Goal: Transaction & Acquisition: Subscribe to service/newsletter

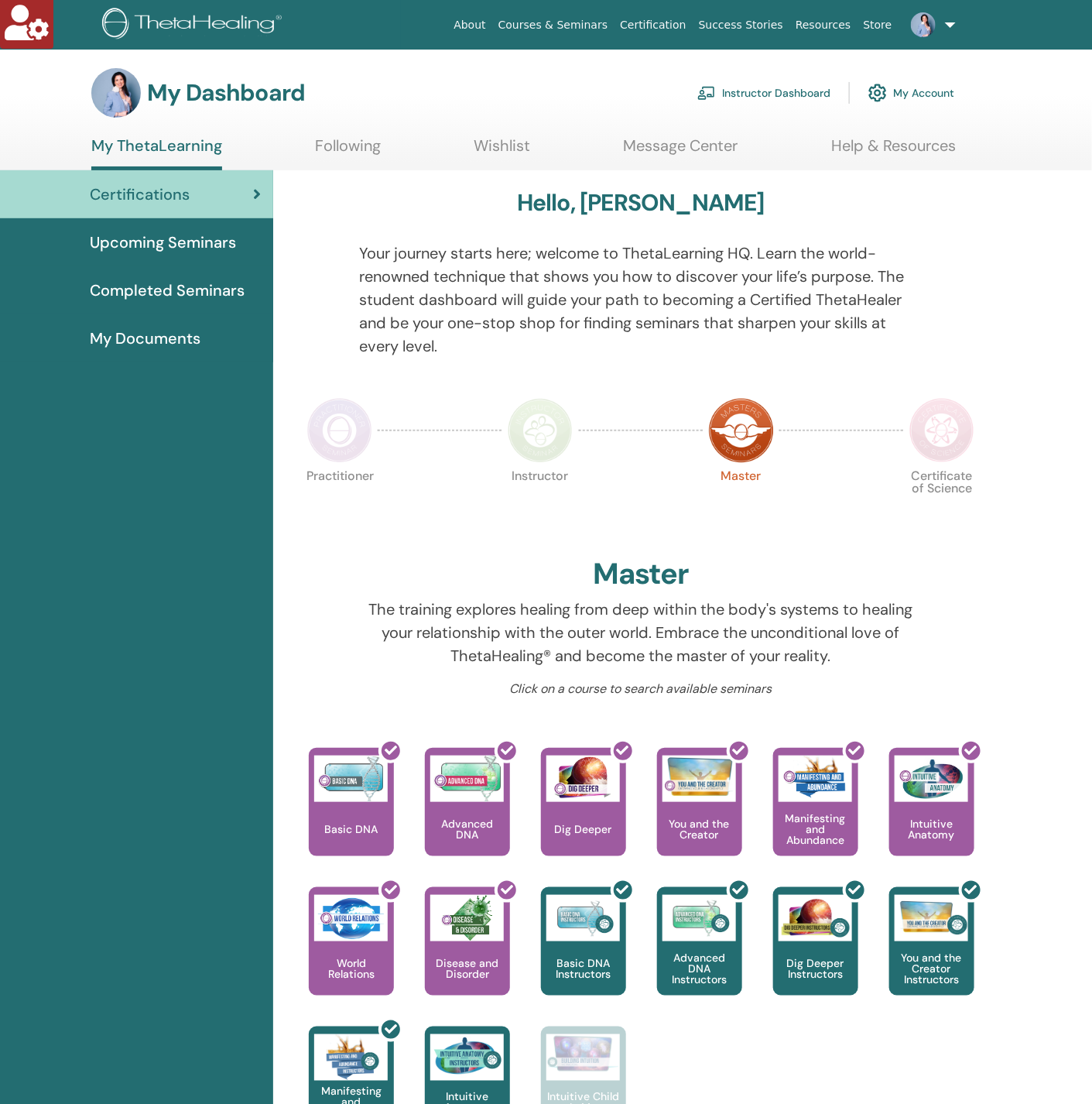
click at [887, 87] on img at bounding box center [877, 93] width 18 height 27
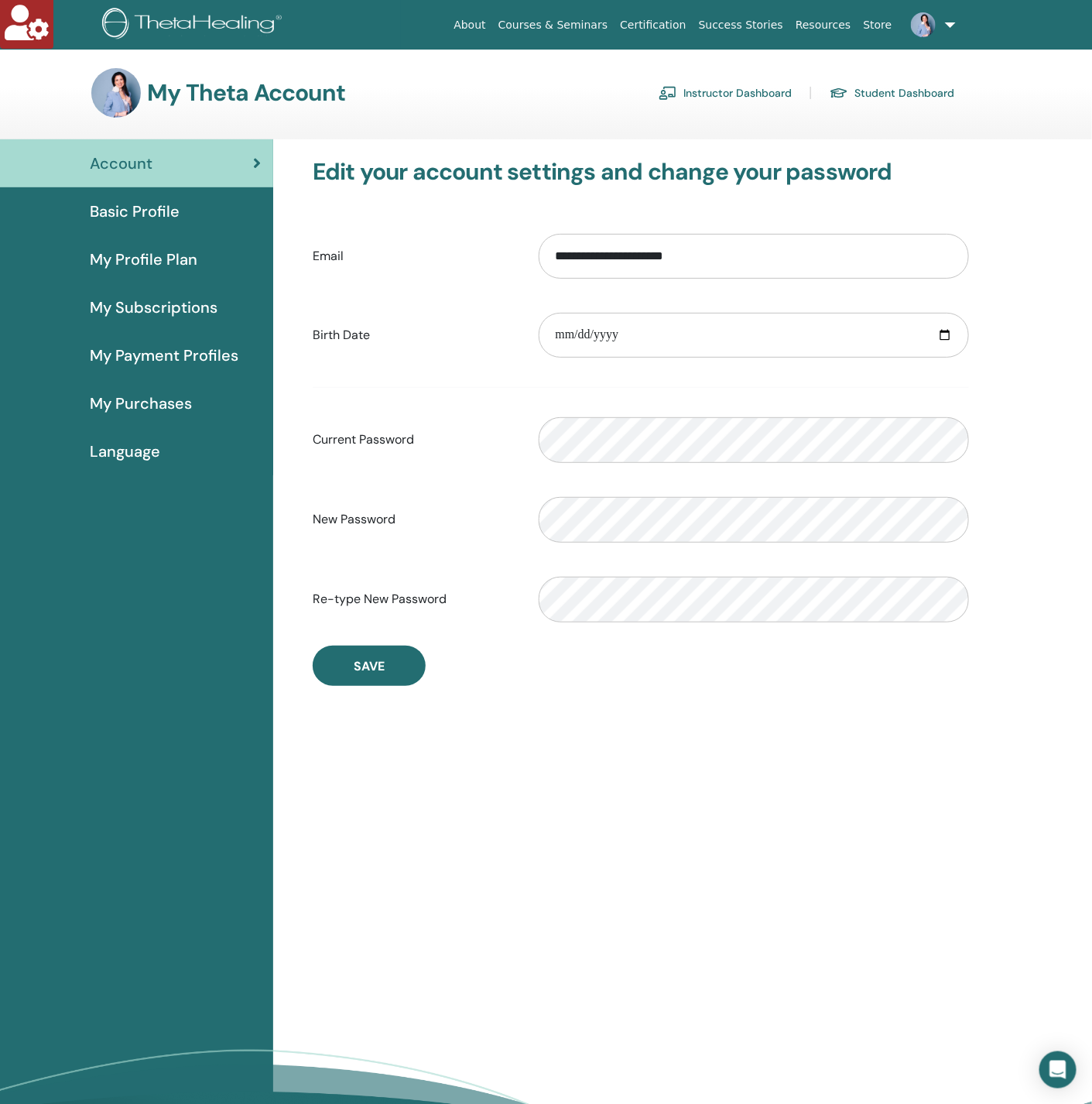
click at [128, 310] on span "My Subscriptions" at bounding box center [153, 307] width 128 height 23
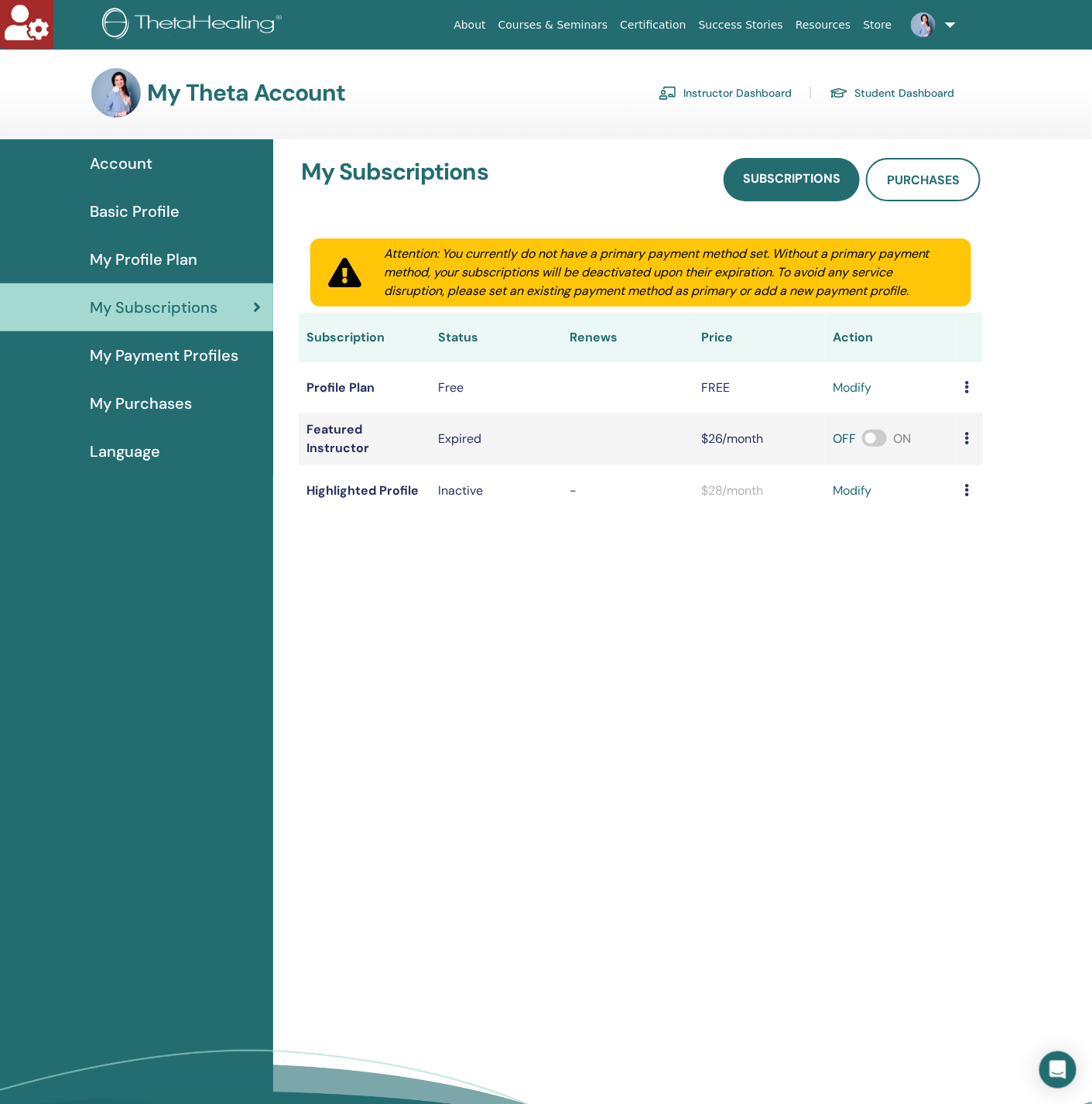
click at [860, 383] on link "modify" at bounding box center [852, 388] width 39 height 18
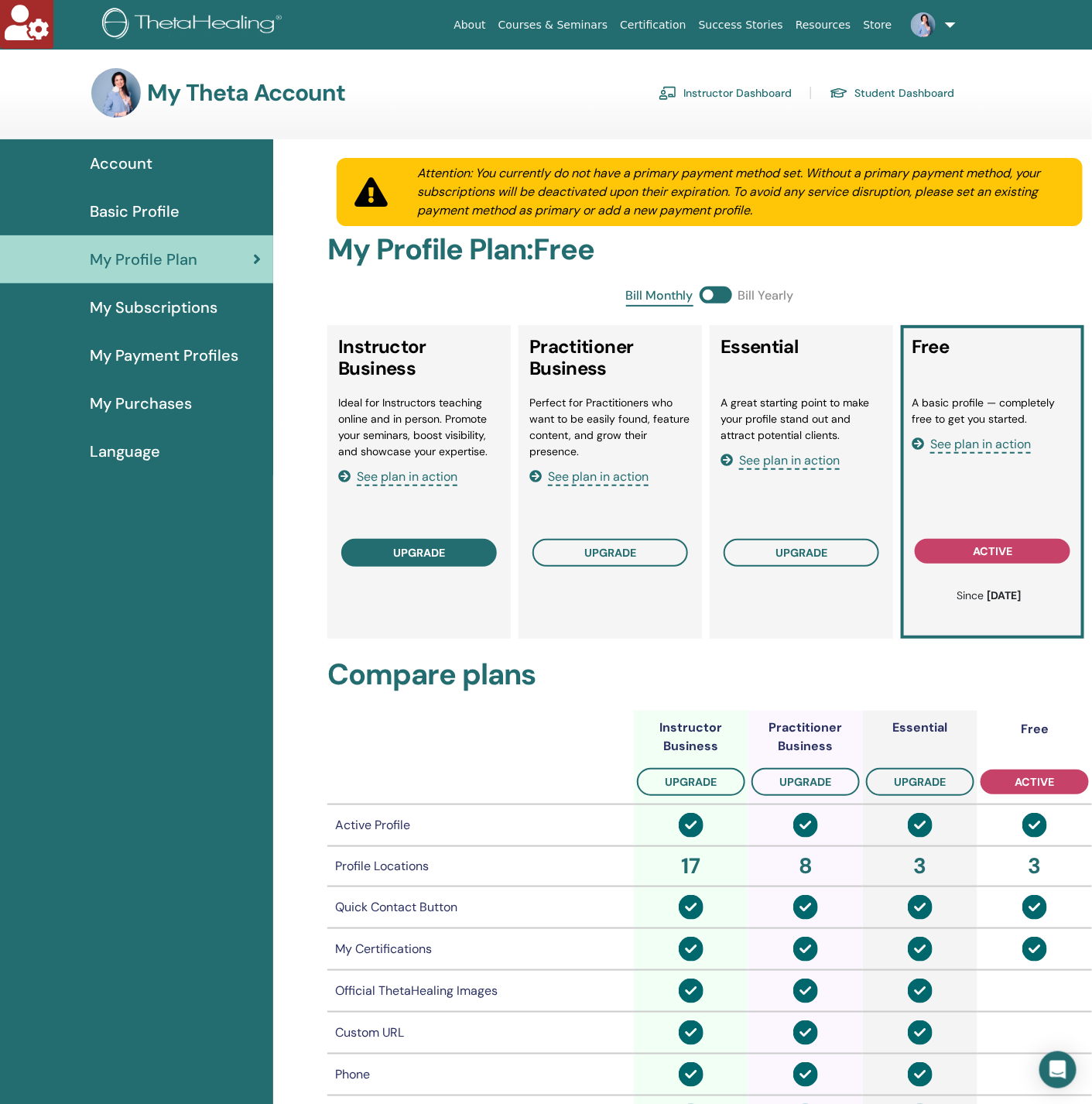
click at [444, 546] on span "upgrade" at bounding box center [419, 552] width 52 height 12
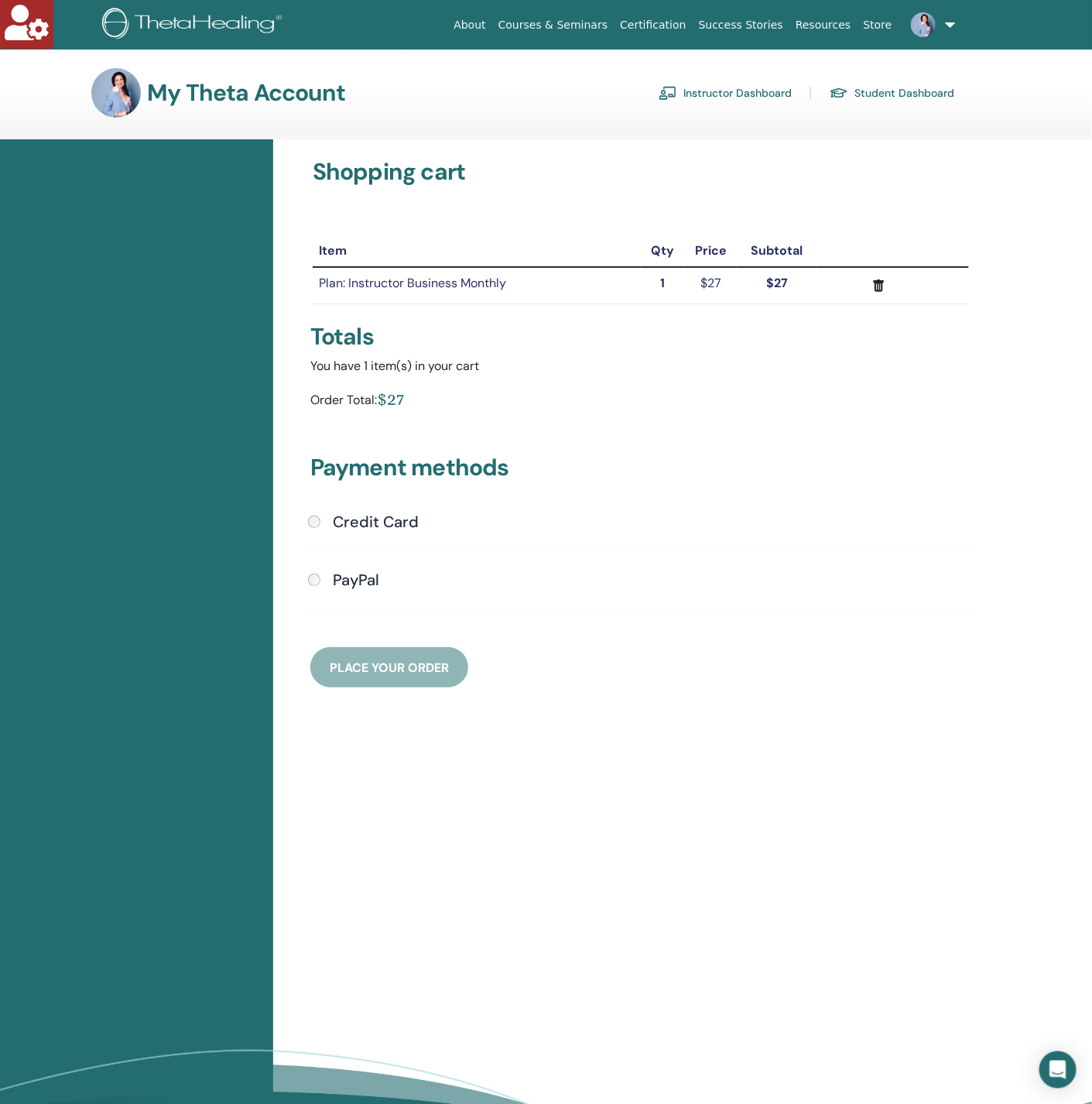
click at [365, 510] on div "Payment methods Credit Card Submit PayPal" at bounding box center [640, 552] width 679 height 271
click at [371, 521] on h4 "Credit Card" at bounding box center [376, 521] width 86 height 18
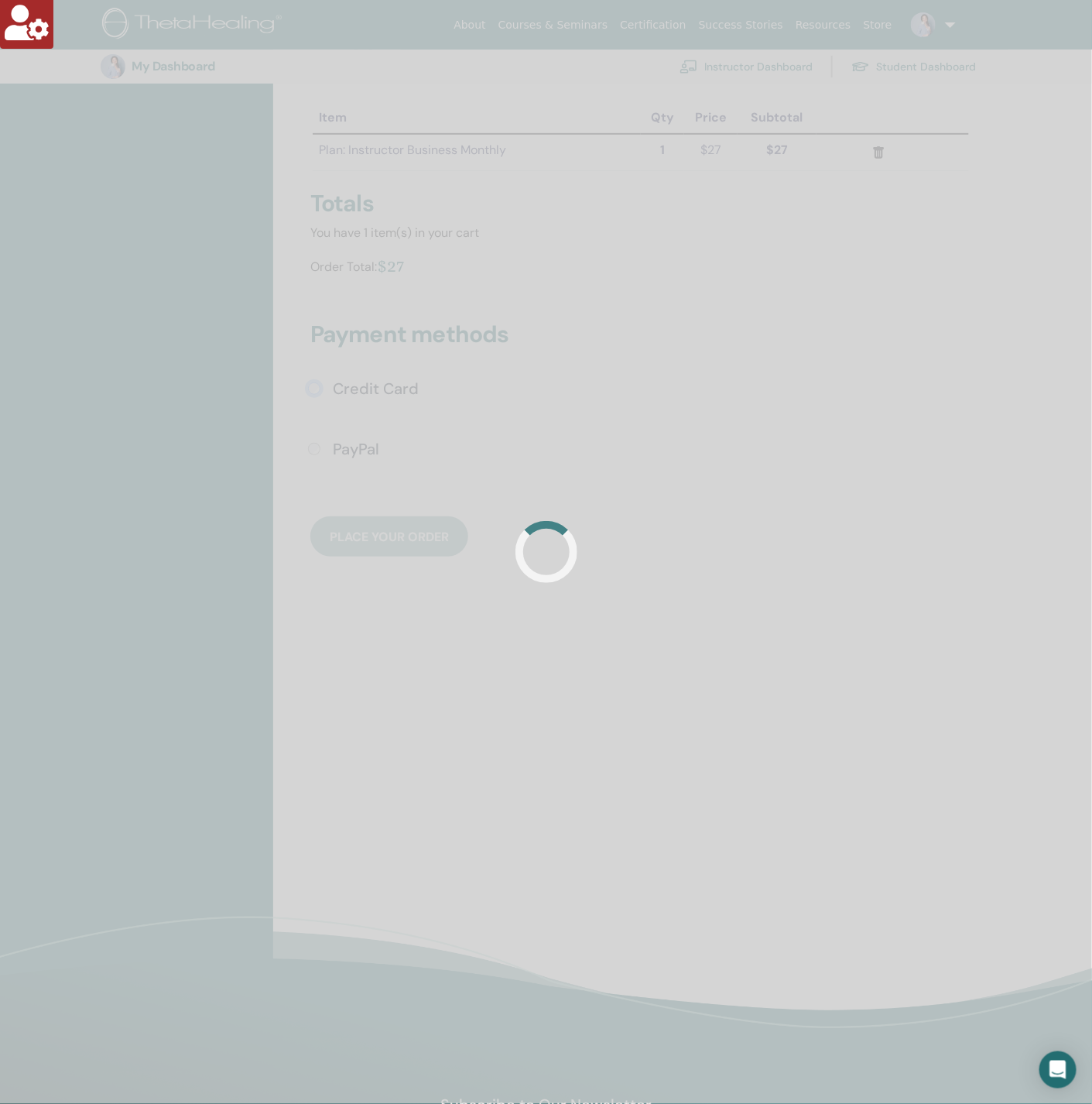
scroll to position [382, 0]
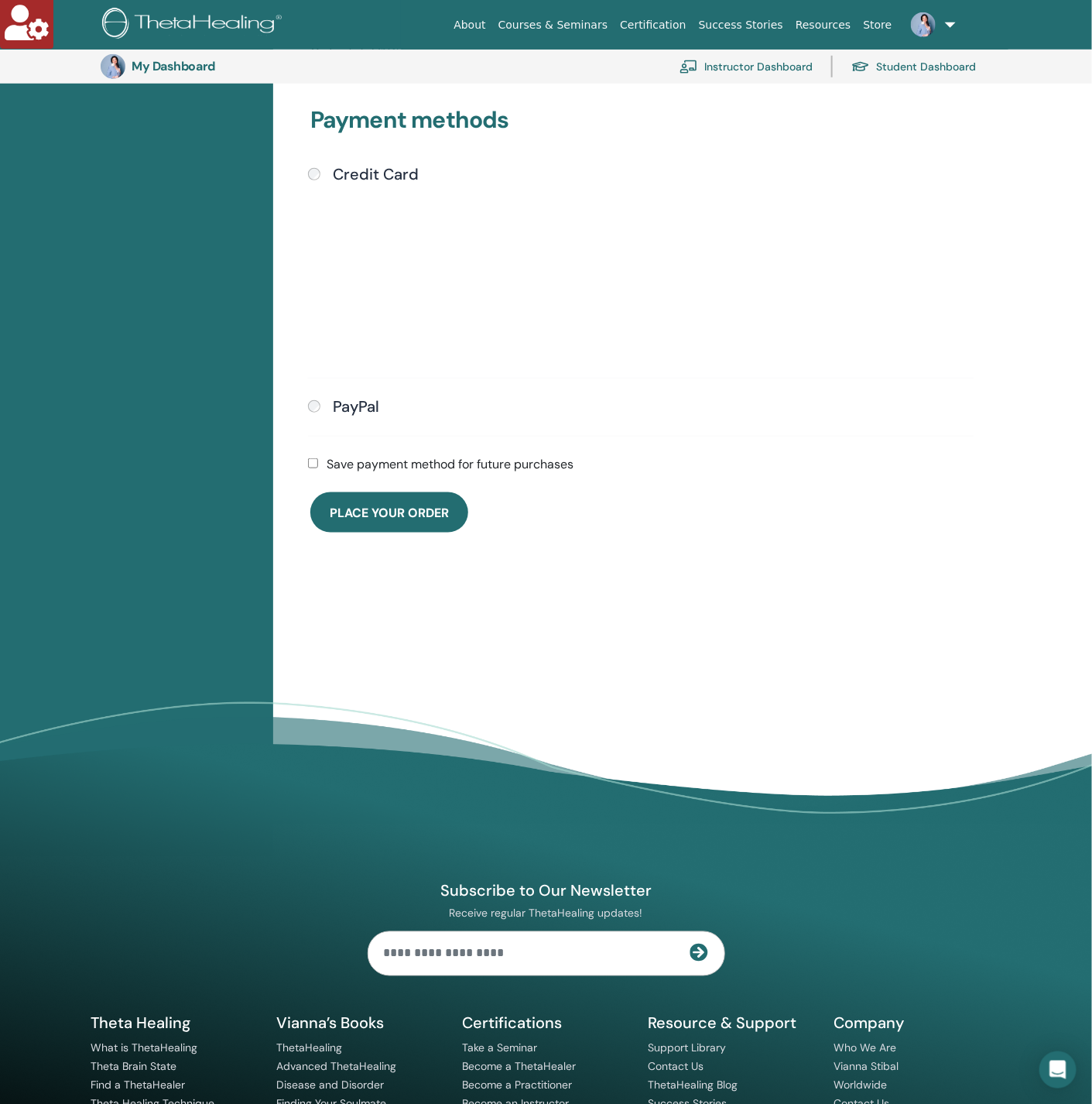
click at [321, 460] on div "Save payment method for future purchases" at bounding box center [641, 464] width 684 height 18
click at [351, 505] on span "Place Your Order" at bounding box center [389, 513] width 119 height 17
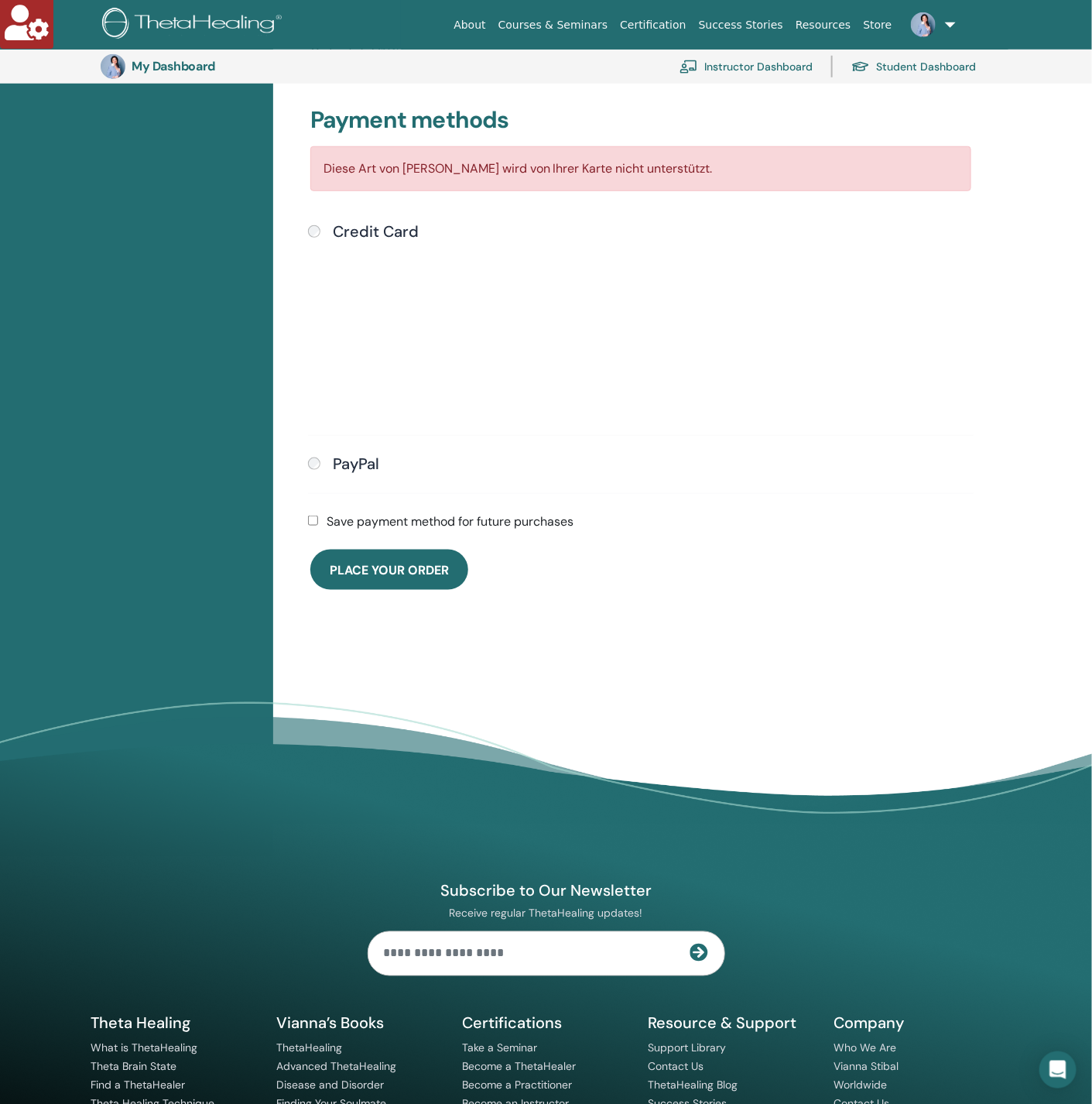
click at [493, 167] on div "Diese Art von [PERSON_NAME] wird von Ihrer Karte nicht unterstützt." at bounding box center [641, 169] width 661 height 45
copy div "Diese Art von [PERSON_NAME] wird von Ihrer Karte nicht unterstützt."
